Goal: Navigation & Orientation: Find specific page/section

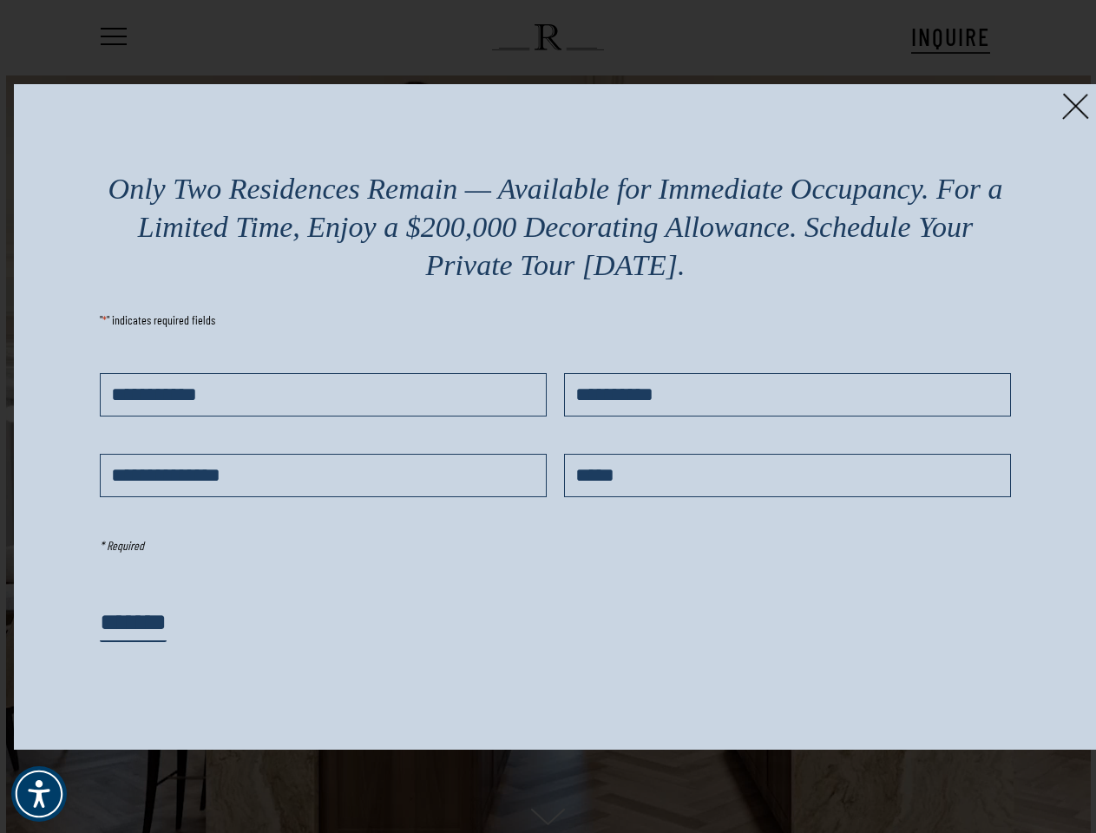
click at [548, 417] on div "First Name * Last Name * Email Address * Phone * Required" at bounding box center [555, 453] width 910 height 207
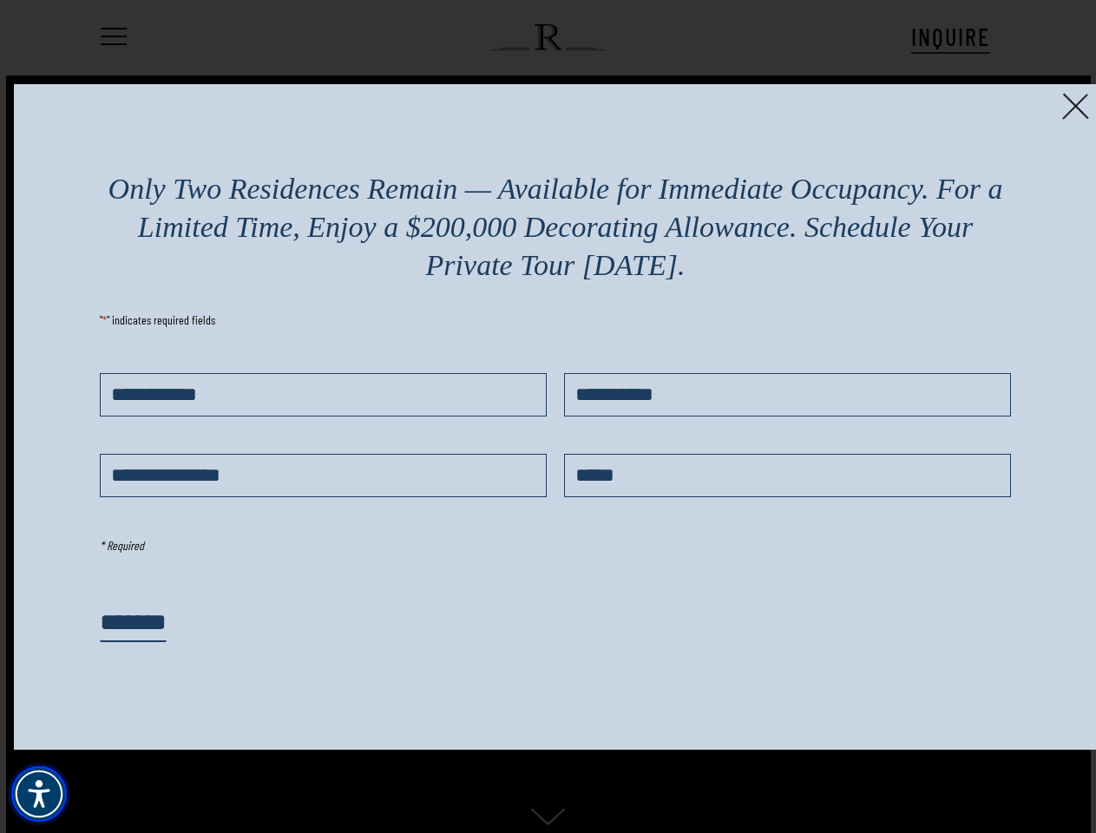
click at [39, 794] on img "Accessibility Menu" at bounding box center [39, 794] width 56 height 56
